Goal: Transaction & Acquisition: Purchase product/service

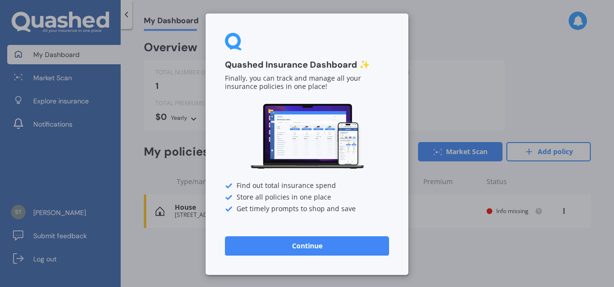
click at [309, 244] on button "Continue" at bounding box center [307, 245] width 164 height 19
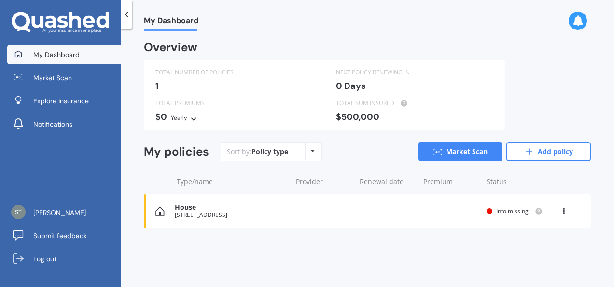
drag, startPoint x: 290, startPoint y: 168, endPoint x: 301, endPoint y: 151, distance: 19.8
click at [301, 151] on div "My policies Sort by: Policy type Policy type Alphabetical Date added Renewing n…" at bounding box center [367, 155] width 447 height 27
drag, startPoint x: 301, startPoint y: 151, endPoint x: 312, endPoint y: 151, distance: 10.6
click at [312, 151] on icon at bounding box center [313, 151] width 4 height 6
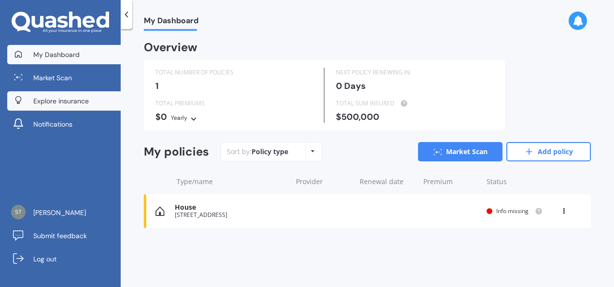
click at [66, 97] on span "Explore insurance" at bounding box center [61, 101] width 56 height 10
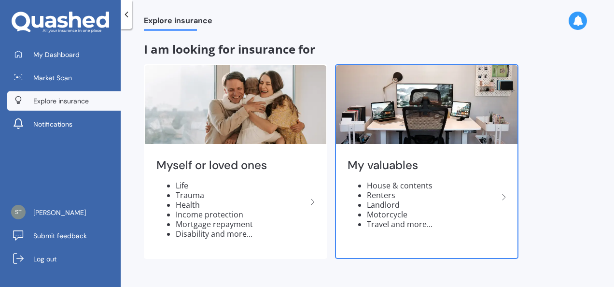
click at [383, 212] on li "Motorcycle" at bounding box center [432, 215] width 131 height 10
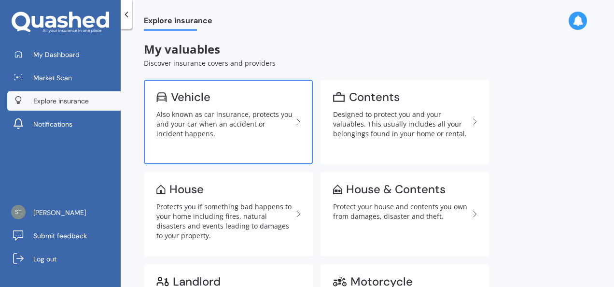
click at [192, 95] on div "Vehicle" at bounding box center [191, 97] width 40 height 10
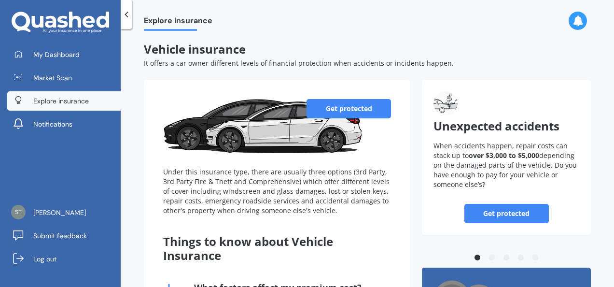
click at [344, 104] on link "Get protected" at bounding box center [349, 108] width 85 height 19
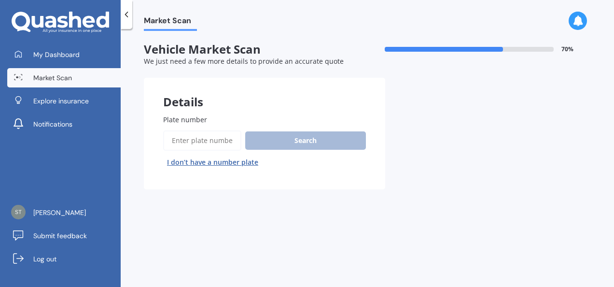
click at [283, 139] on div "Search I don’t have a number plate" at bounding box center [264, 150] width 203 height 40
click at [279, 138] on div "Search I don’t have a number plate" at bounding box center [264, 150] width 203 height 40
drag, startPoint x: 279, startPoint y: 138, endPoint x: 226, endPoint y: 123, distance: 55.2
click at [226, 123] on label "Plate number" at bounding box center [262, 119] width 199 height 10
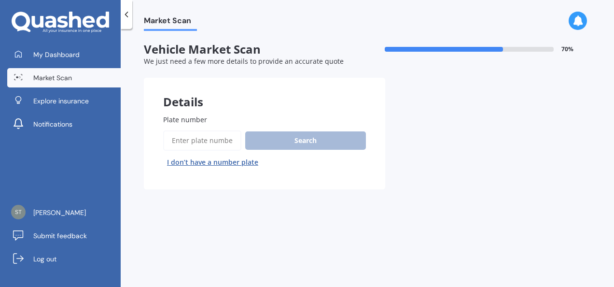
click at [226, 130] on input "Plate number" at bounding box center [202, 140] width 78 height 20
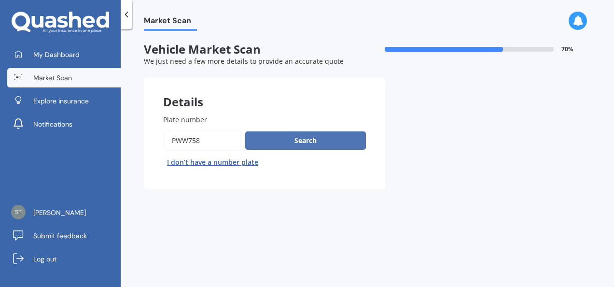
type input "pww758"
click at [314, 137] on button "Search" at bounding box center [305, 140] width 121 height 18
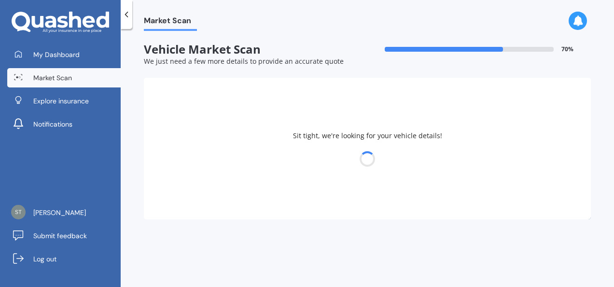
select select "NISSAN"
select select "SYLPHY"
select select "28"
select select "04"
select select "1953"
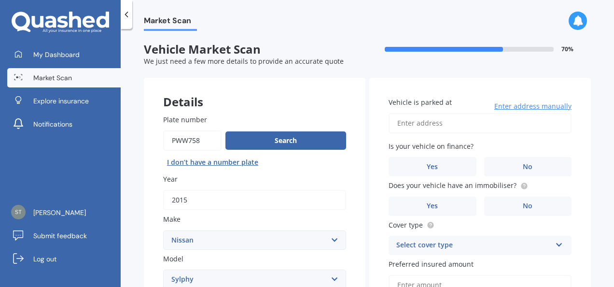
click at [450, 101] on label "Vehicle is parked at" at bounding box center [478, 102] width 179 height 10
click at [450, 113] on input "Vehicle is parked at" at bounding box center [480, 123] width 183 height 20
click at [396, 123] on input "Vehicle is parked at" at bounding box center [480, 123] width 183 height 20
type input "51 Hilltop Avenue, Morningside, Whangarei 0110"
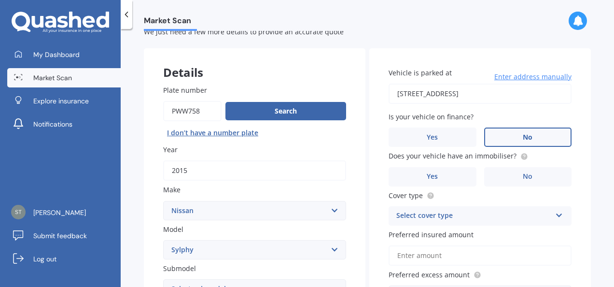
click at [525, 136] on span "No" at bounding box center [528, 137] width 10 height 8
click at [0, 0] on input "No" at bounding box center [0, 0] width 0 height 0
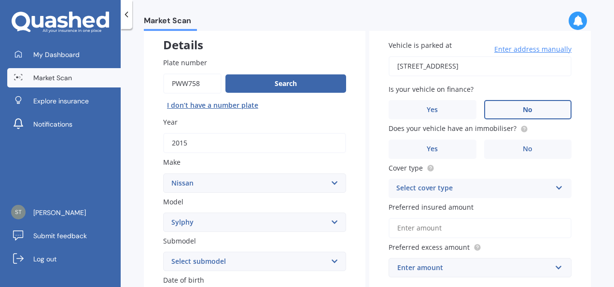
scroll to position [57, 0]
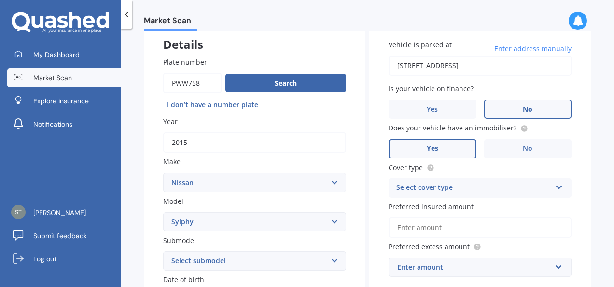
click at [428, 150] on span "Yes" at bounding box center [433, 148] width 12 height 8
click at [0, 0] on input "Yes" at bounding box center [0, 0] width 0 height 0
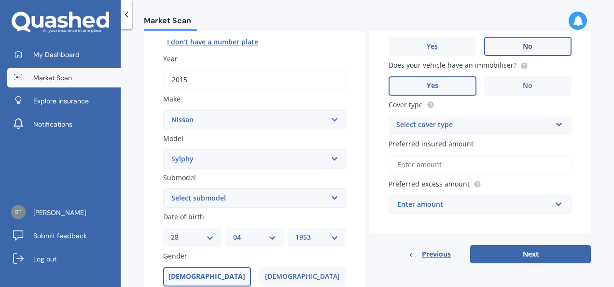
scroll to position [122, 0]
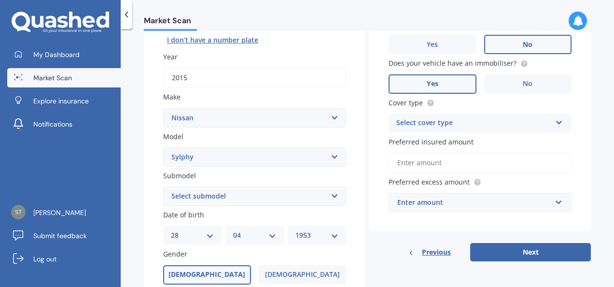
click at [555, 121] on icon at bounding box center [559, 120] width 8 height 7
click at [427, 140] on span "Comprehensive" at bounding box center [422, 141] width 51 height 9
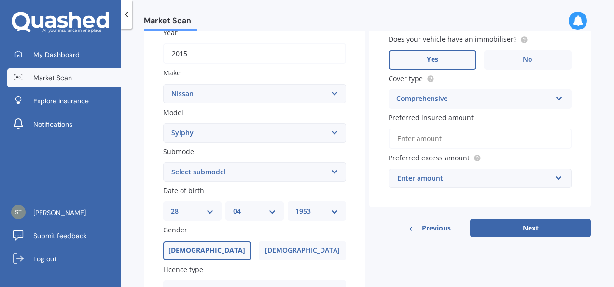
scroll to position [167, 0]
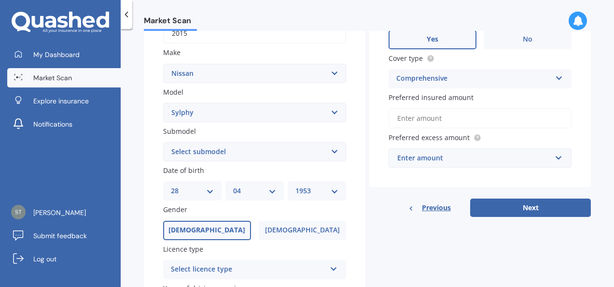
click at [400, 117] on input "Preferred insured amount" at bounding box center [480, 118] width 183 height 20
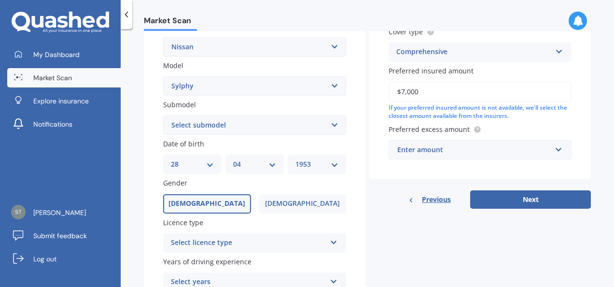
scroll to position [195, 0]
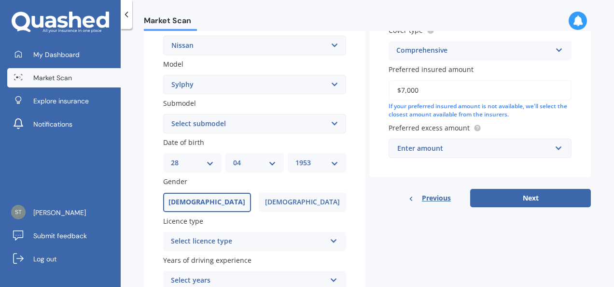
type input "$7,000"
click at [443, 126] on span "Preferred excess amount" at bounding box center [429, 127] width 81 height 9
click at [448, 146] on div "Enter amount" at bounding box center [474, 148] width 154 height 11
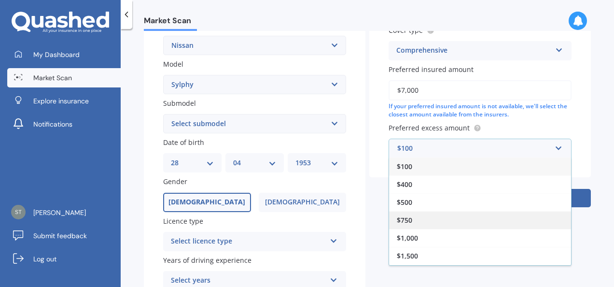
click at [406, 219] on span "$750" at bounding box center [404, 219] width 15 height 9
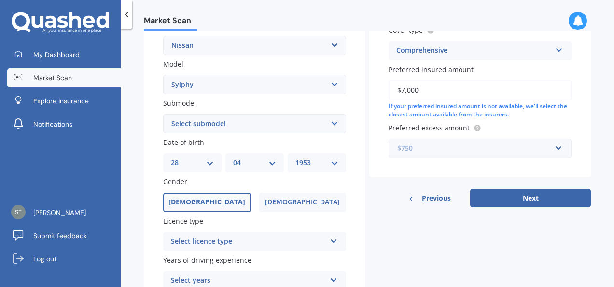
scroll to position [227, 0]
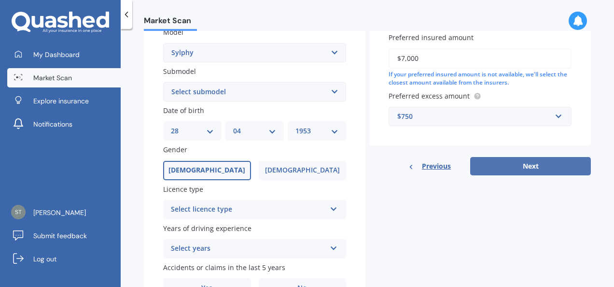
click at [522, 167] on button "Next" at bounding box center [530, 166] width 121 height 18
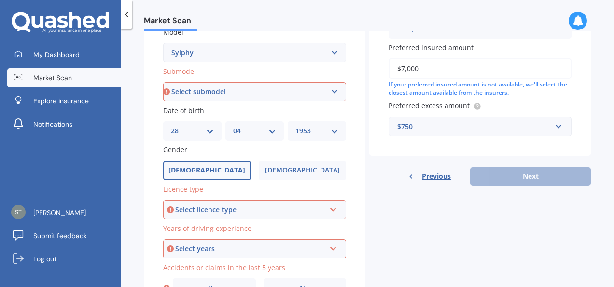
scroll to position [230, 0]
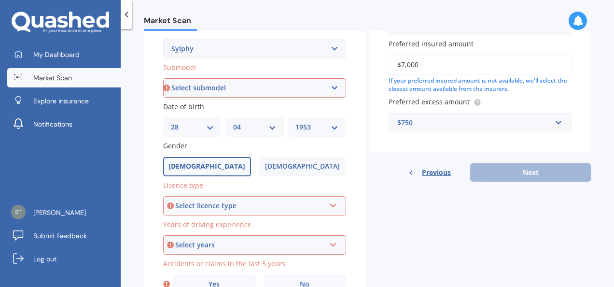
click at [332, 88] on select "Select submodel All Petrol" at bounding box center [254, 87] width 183 height 19
click at [197, 85] on select "Select submodel All Petrol" at bounding box center [254, 87] width 183 height 19
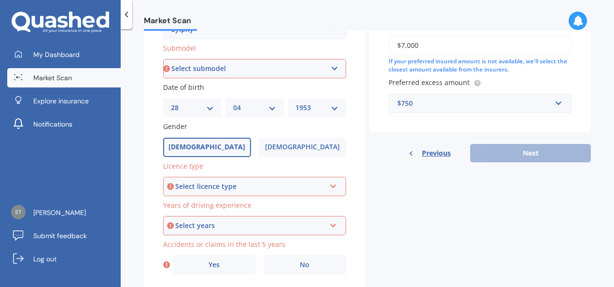
scroll to position [266, 0]
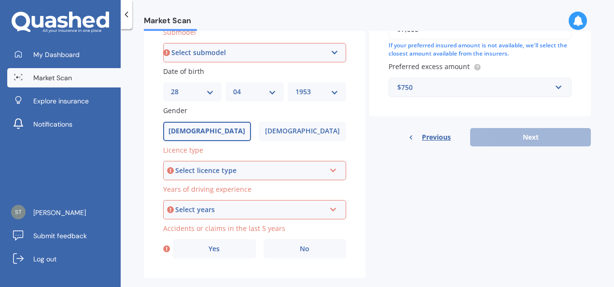
click at [333, 52] on select "Select submodel All Petrol" at bounding box center [254, 52] width 183 height 19
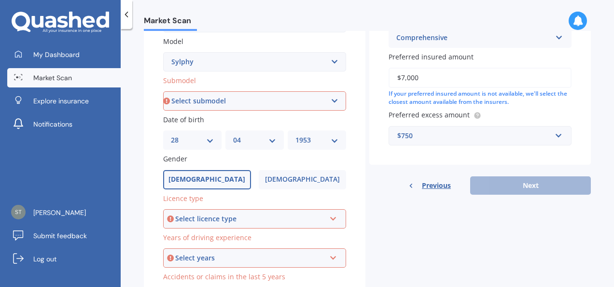
scroll to position [216, 0]
click at [332, 61] on select "Select model 1200 180SX 200SX 300ZX 350Z 370Z Ad Altima ARIYA Atlas Avenir Basa…" at bounding box center [254, 62] width 183 height 19
click at [163, 54] on select "Select model 1200 180SX 200SX 300ZX 350Z 370Z Ad Altima ARIYA Atlas Avenir Basa…" at bounding box center [254, 62] width 183 height 19
click at [187, 100] on select "Select submodel All Petrol" at bounding box center [254, 101] width 183 height 19
click at [329, 101] on select "Select submodel All Petrol" at bounding box center [254, 101] width 183 height 19
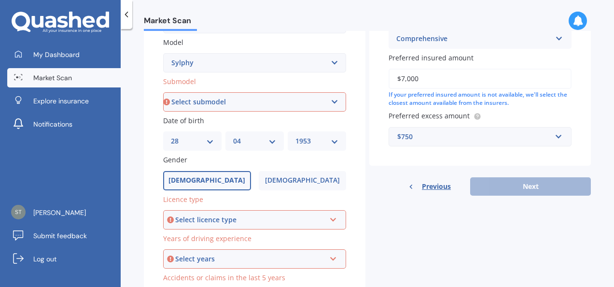
click at [243, 97] on select "Select submodel All Petrol" at bounding box center [254, 101] width 183 height 19
click at [233, 99] on select "Select submodel All Petrol" at bounding box center [254, 101] width 183 height 19
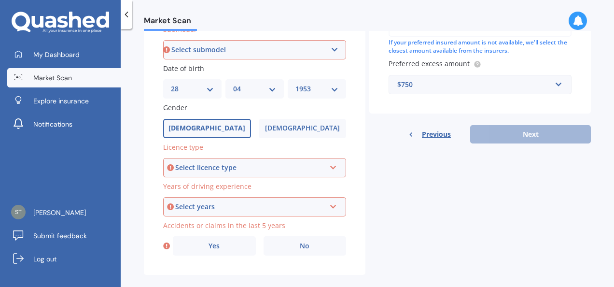
scroll to position [283, 0]
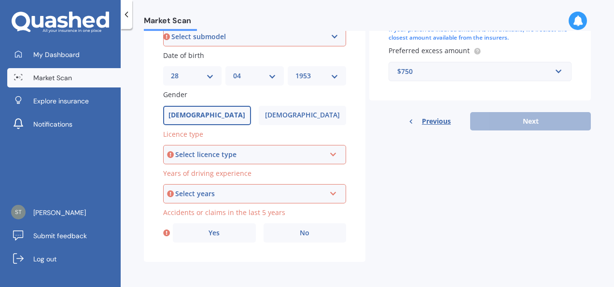
click at [330, 153] on icon at bounding box center [333, 152] width 8 height 7
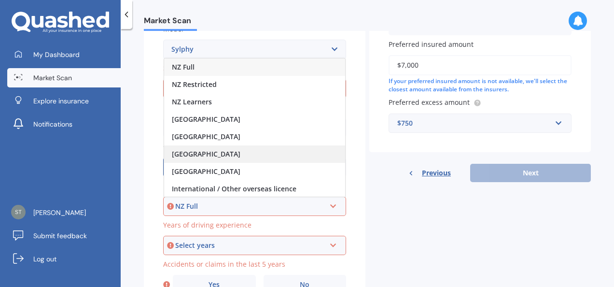
scroll to position [229, 0]
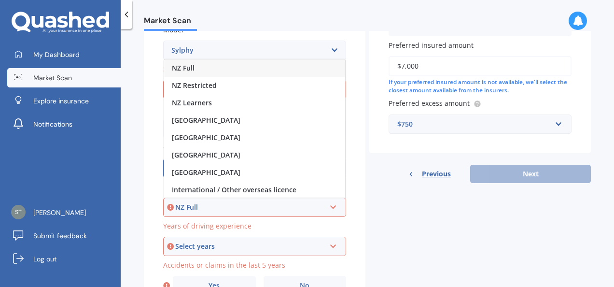
click at [182, 64] on span "NZ Full" at bounding box center [183, 67] width 23 height 9
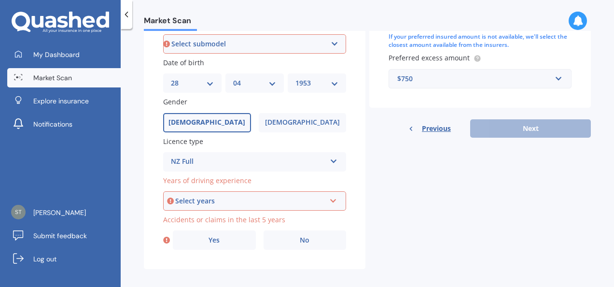
scroll to position [283, 0]
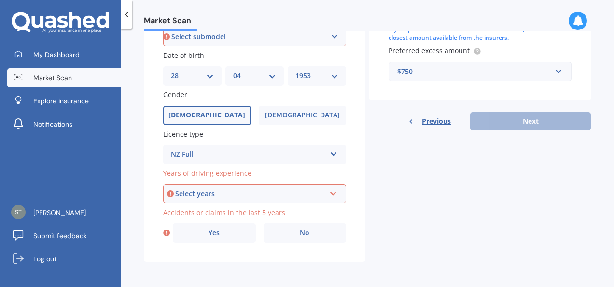
click at [333, 192] on icon at bounding box center [333, 191] width 8 height 7
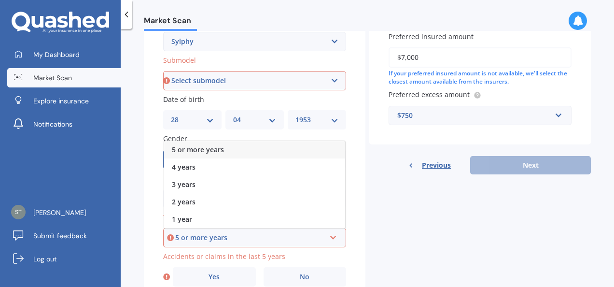
scroll to position [225, 0]
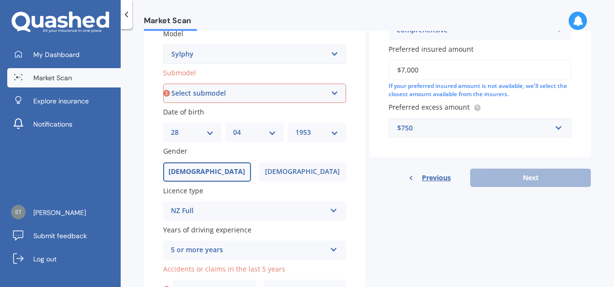
click at [347, 142] on div "Plate number Search I don’t have a number plate Year 2015 Make Select make AC A…" at bounding box center [255, 94] width 222 height 449
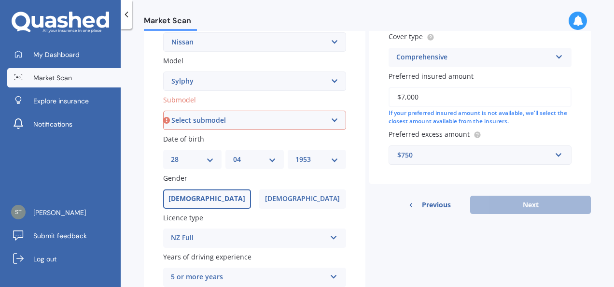
click at [165, 120] on icon at bounding box center [166, 120] width 7 height 10
click at [333, 121] on select "Select submodel All Petrol" at bounding box center [254, 120] width 183 height 19
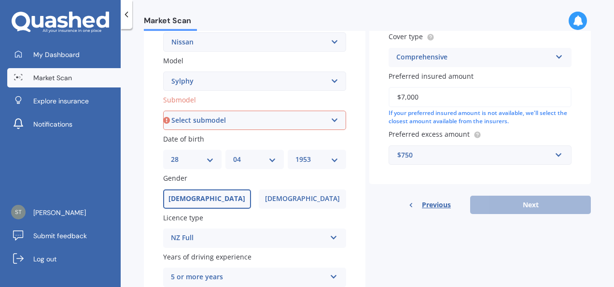
click at [333, 121] on select "Select submodel All Petrol" at bounding box center [254, 120] width 183 height 19
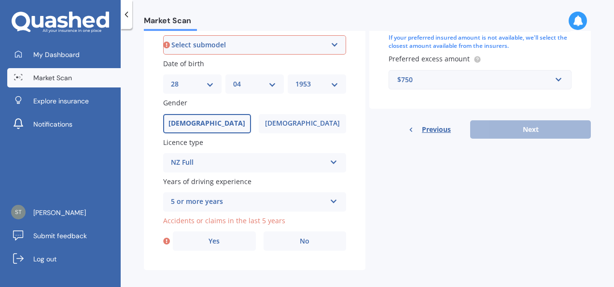
scroll to position [283, 0]
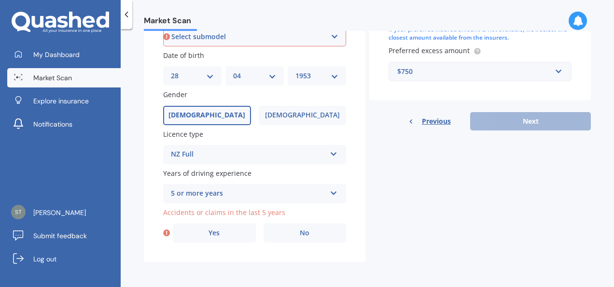
click at [330, 194] on icon at bounding box center [334, 191] width 8 height 7
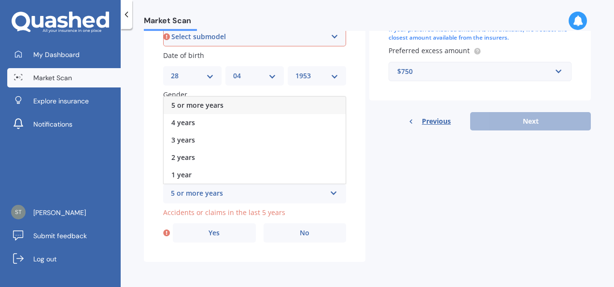
click at [201, 100] on span "5 or more years" at bounding box center [197, 104] width 52 height 9
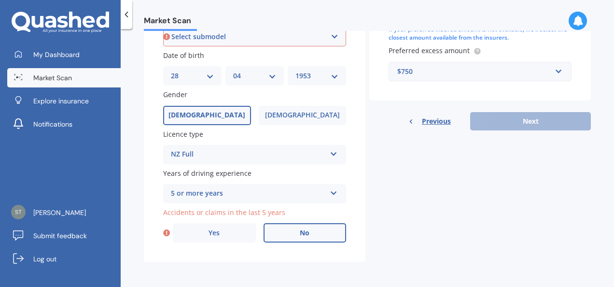
click at [301, 235] on span "No" at bounding box center [305, 233] width 10 height 8
click at [0, 0] on input "No" at bounding box center [0, 0] width 0 height 0
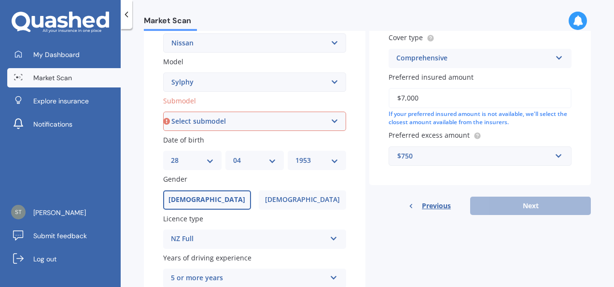
scroll to position [222, 0]
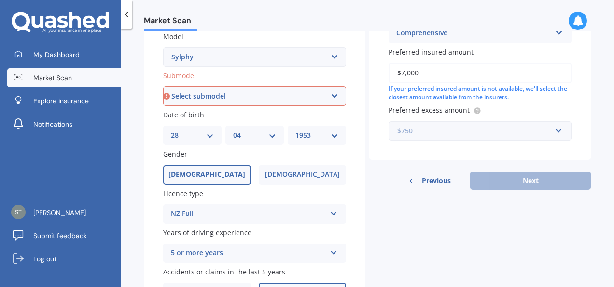
click at [477, 140] on input "text" at bounding box center [477, 131] width 174 height 18
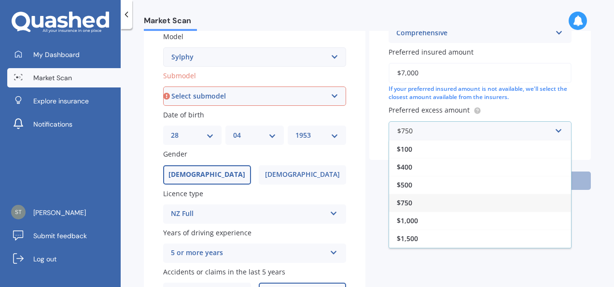
click at [403, 199] on span "$750" at bounding box center [404, 202] width 15 height 9
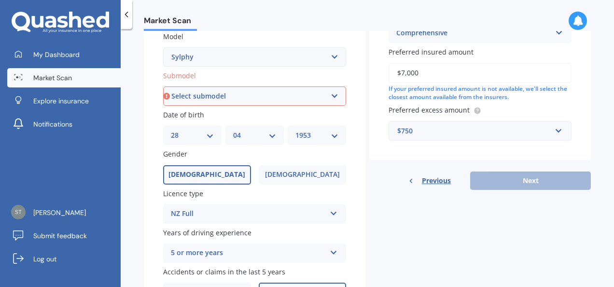
click at [511, 179] on div "Previous Next" at bounding box center [480, 180] width 222 height 18
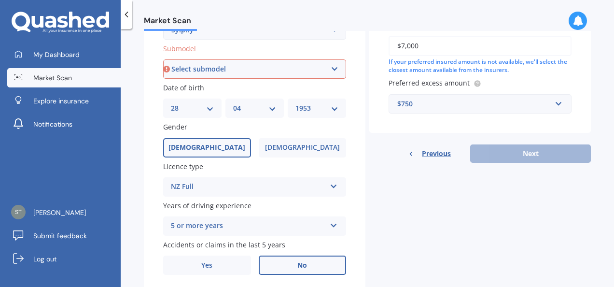
scroll to position [283, 0]
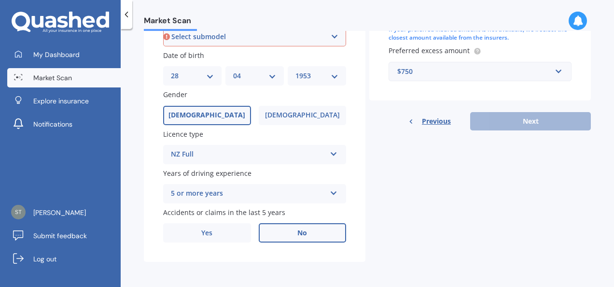
click at [430, 120] on span "Previous" at bounding box center [436, 121] width 29 height 14
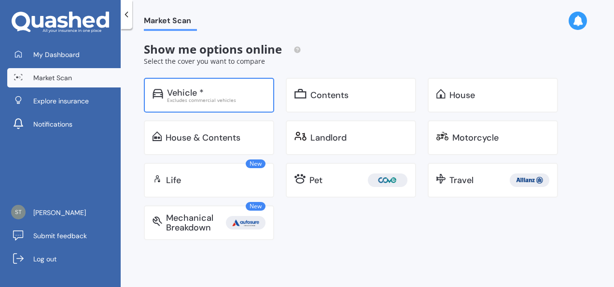
click at [206, 103] on div "Vehicle * Excludes commercial vehicles" at bounding box center [209, 95] width 130 height 35
